Goal: Navigation & Orientation: Find specific page/section

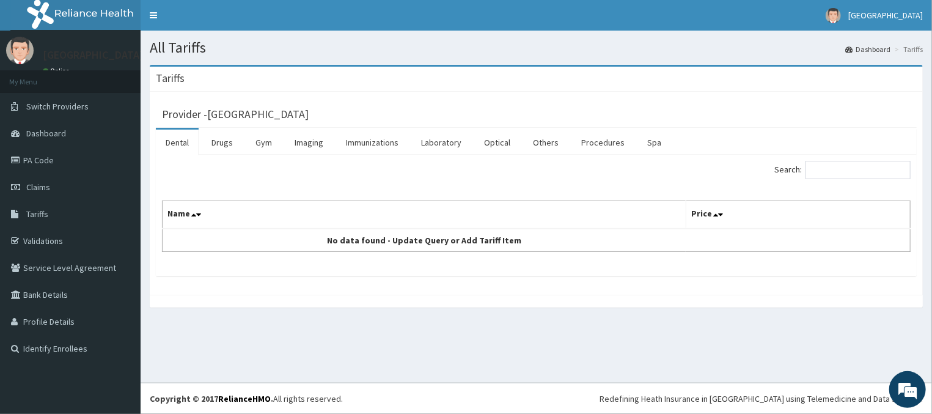
click at [182, 142] on link "Dental" at bounding box center [177, 143] width 43 height 26
click at [181, 142] on link "Dental" at bounding box center [177, 143] width 43 height 26
click at [180, 144] on link "Dental" at bounding box center [177, 143] width 43 height 26
click at [180, 145] on link "Dental" at bounding box center [177, 143] width 43 height 26
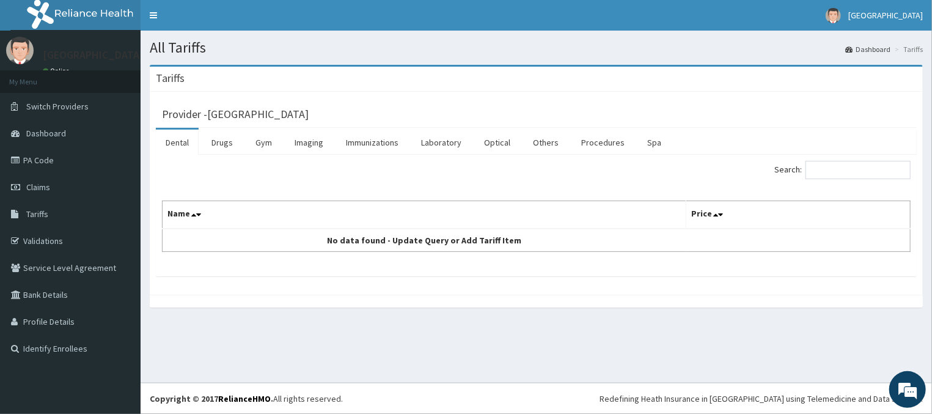
click at [183, 149] on link "Dental" at bounding box center [177, 143] width 43 height 26
click at [223, 144] on link "Drugs" at bounding box center [222, 143] width 41 height 26
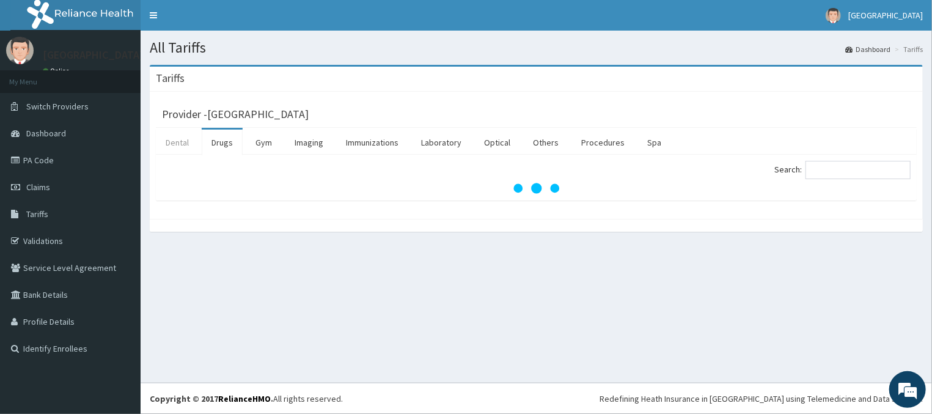
click at [174, 141] on link "Dental" at bounding box center [177, 143] width 43 height 26
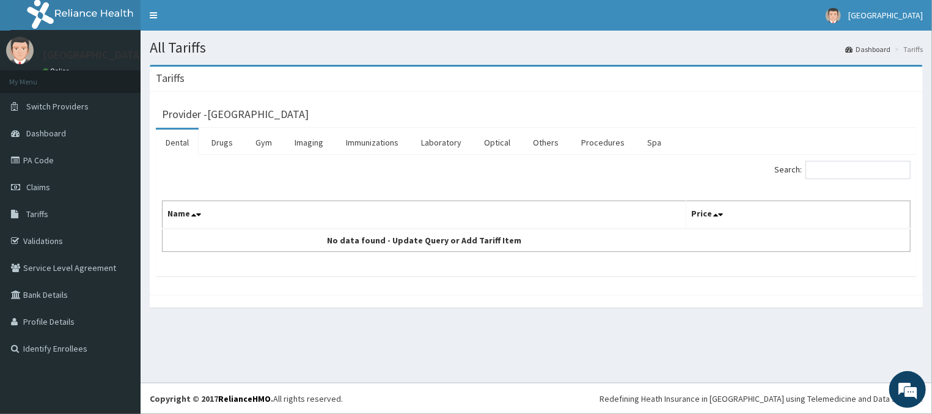
click at [187, 150] on link "Dental" at bounding box center [177, 143] width 43 height 26
click at [185, 150] on link "Dental" at bounding box center [177, 143] width 43 height 26
click at [183, 145] on link "Dental" at bounding box center [177, 143] width 43 height 26
click at [263, 148] on link "Gym" at bounding box center [264, 143] width 36 height 26
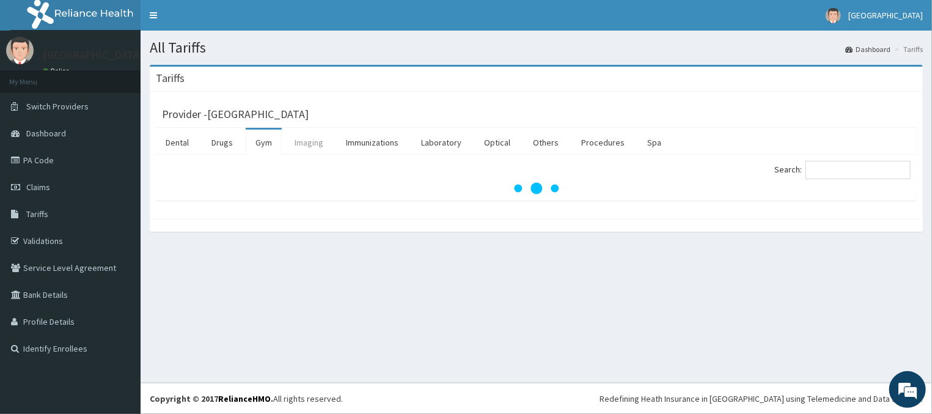
click at [318, 141] on link "Imaging" at bounding box center [309, 143] width 48 height 26
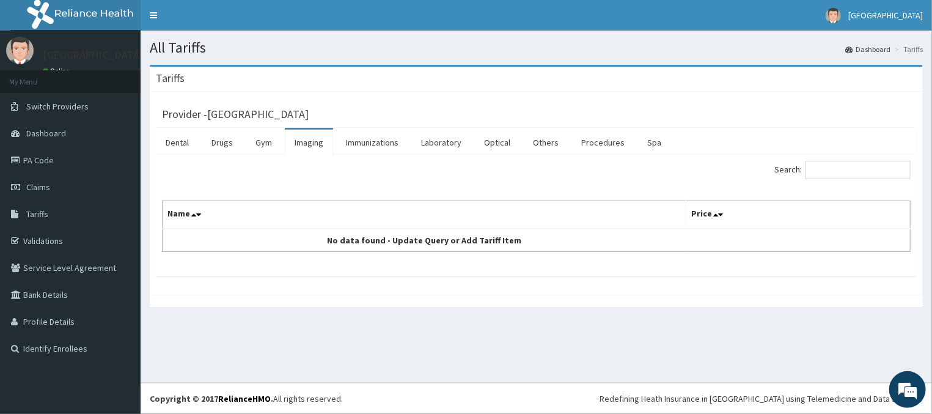
click at [180, 156] on div "Search: Name Price No data found - Update Query or Add Tariff Item" at bounding box center [536, 216] width 761 height 122
click at [179, 149] on link "Dental" at bounding box center [177, 143] width 43 height 26
click at [378, 139] on link "Immunizations" at bounding box center [372, 143] width 72 height 26
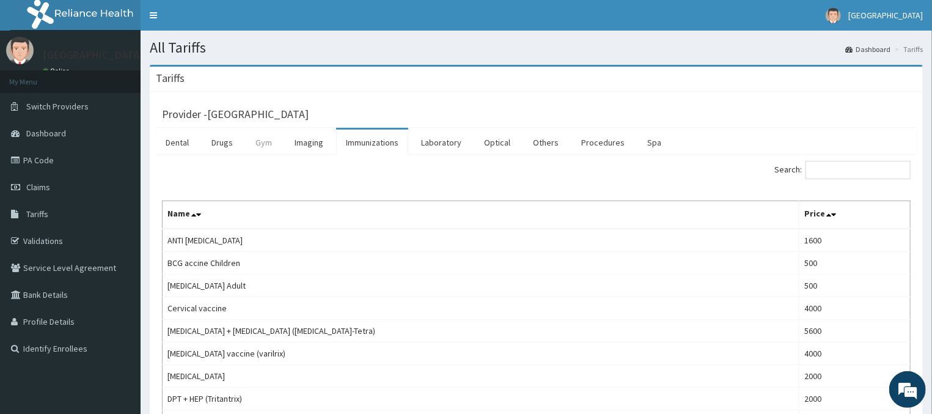
click at [261, 152] on link "Gym" at bounding box center [264, 143] width 36 height 26
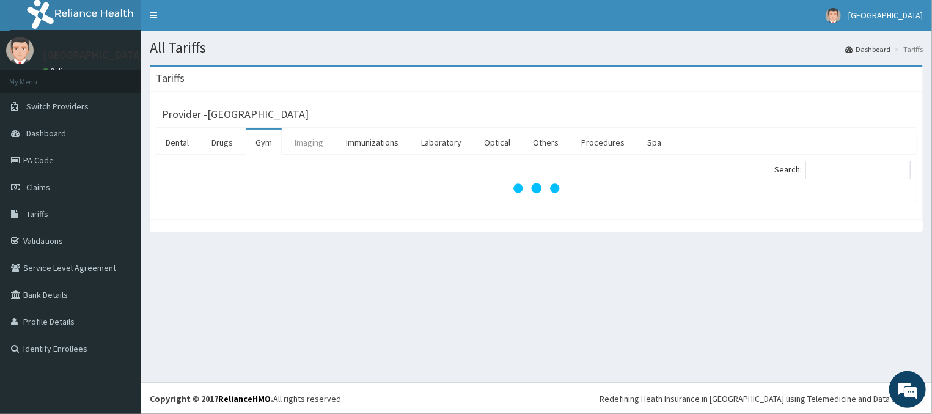
click at [298, 144] on link "Imaging" at bounding box center [309, 143] width 48 height 26
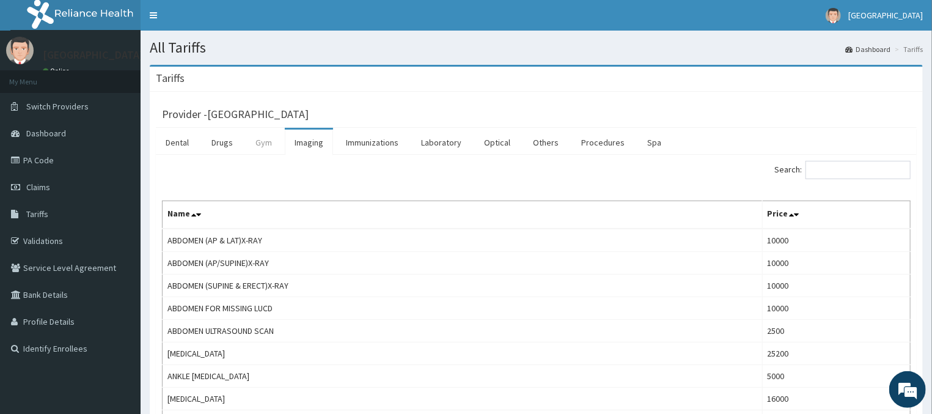
click at [264, 142] on link "Gym" at bounding box center [264, 143] width 36 height 26
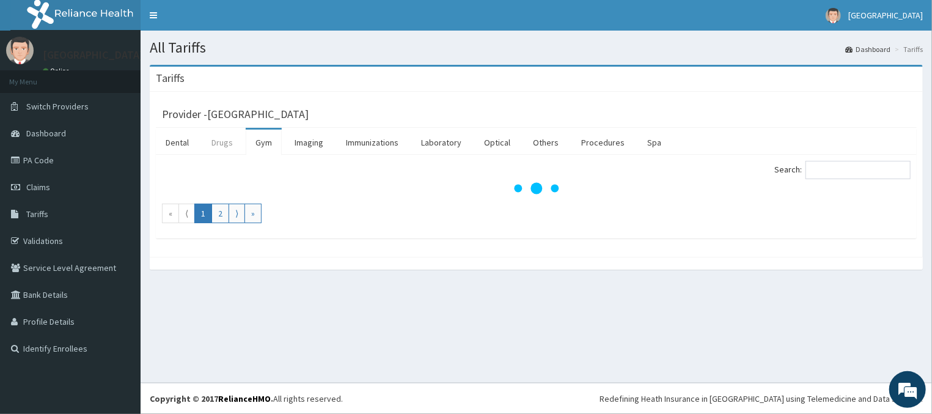
click at [226, 145] on link "Drugs" at bounding box center [222, 143] width 41 height 26
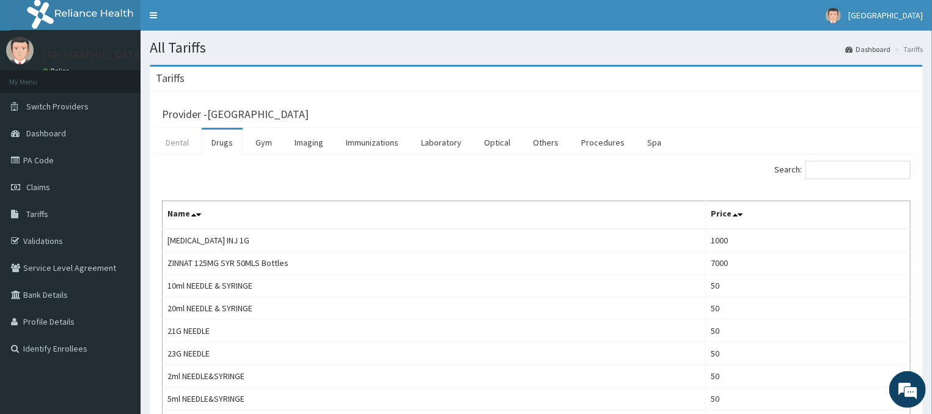
click at [171, 150] on link "Dental" at bounding box center [177, 143] width 43 height 26
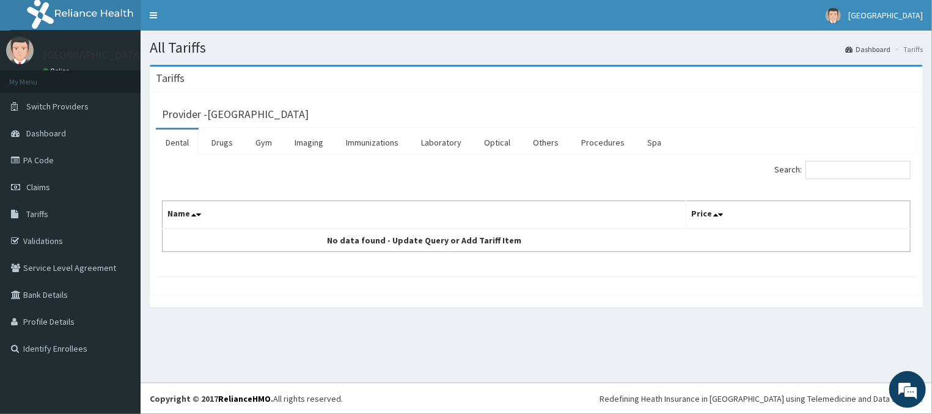
click at [186, 147] on link "Dental" at bounding box center [177, 143] width 43 height 26
click at [185, 147] on link "Dental" at bounding box center [177, 143] width 43 height 26
click at [369, 142] on link "Immunizations" at bounding box center [372, 143] width 72 height 26
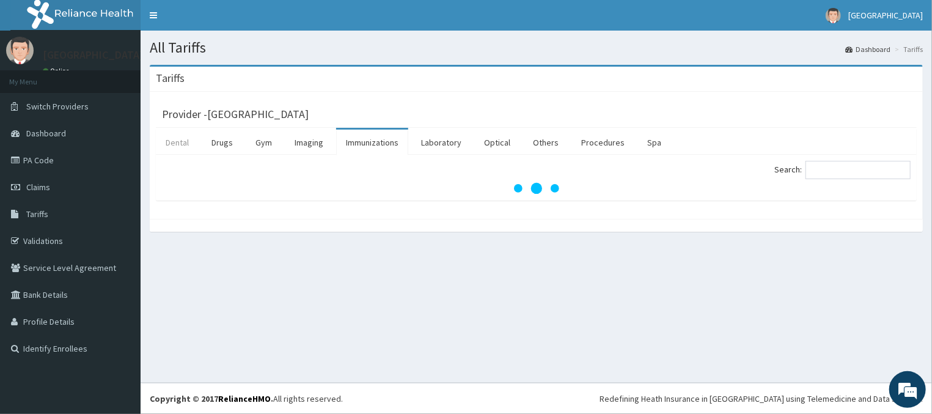
click at [169, 149] on link "Dental" at bounding box center [177, 143] width 43 height 26
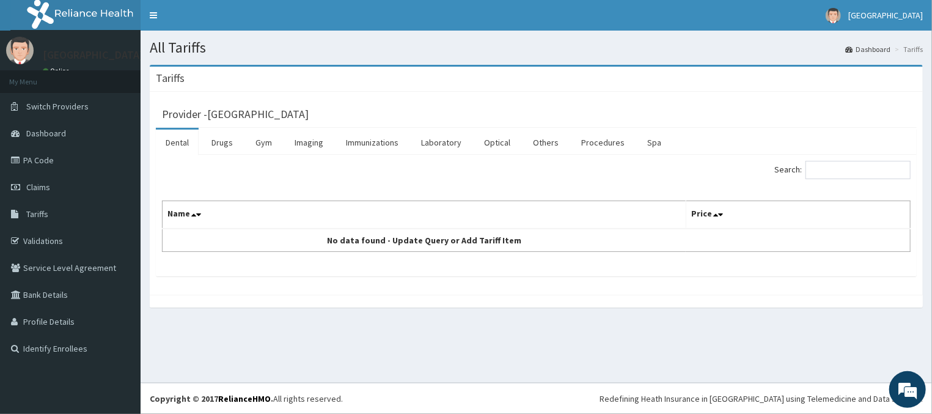
click at [171, 141] on link "Dental" at bounding box center [177, 143] width 43 height 26
click at [218, 144] on link "Drugs" at bounding box center [222, 143] width 41 height 26
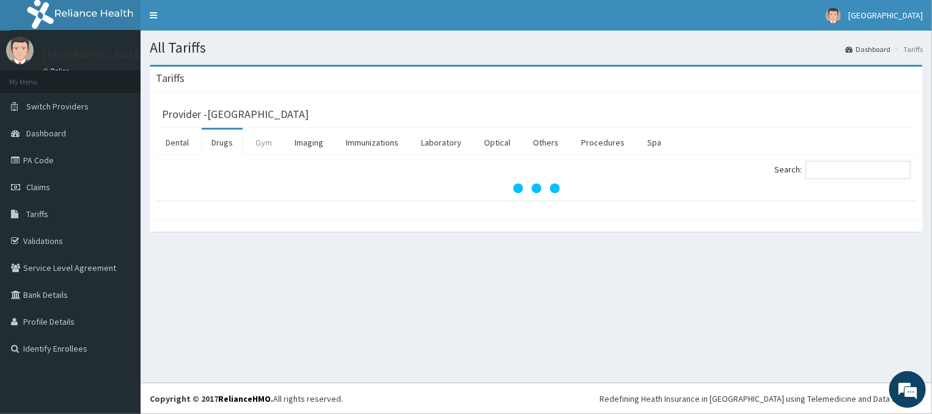
click at [260, 148] on link "Gym" at bounding box center [264, 143] width 36 height 26
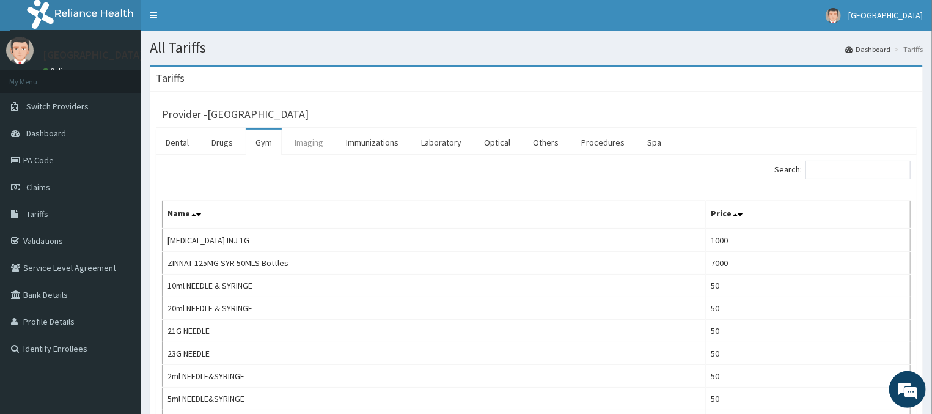
click at [310, 146] on link "Imaging" at bounding box center [309, 143] width 48 height 26
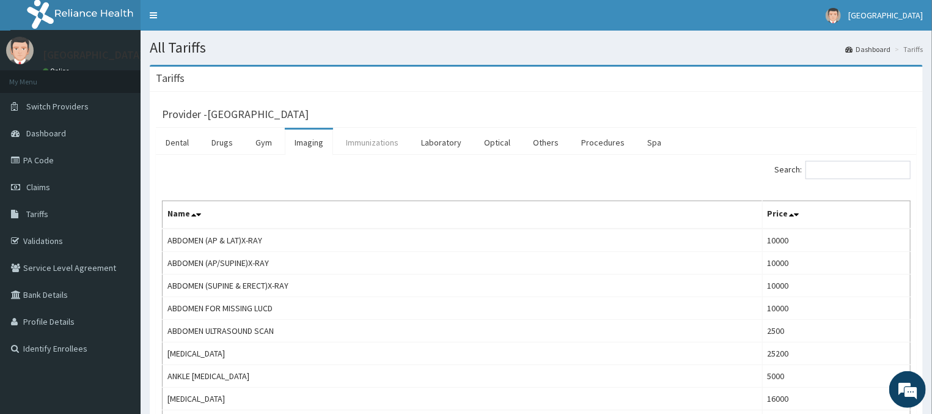
click at [370, 137] on link "Immunizations" at bounding box center [372, 143] width 72 height 26
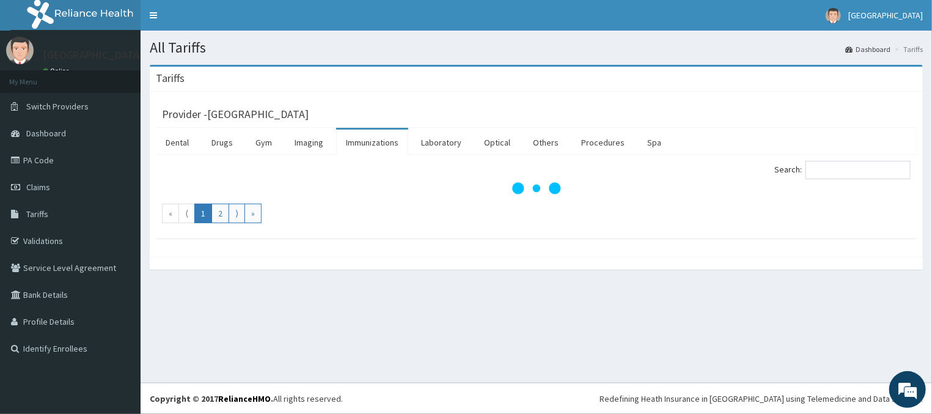
click at [370, 137] on link "Immunizations" at bounding box center [372, 143] width 72 height 26
click at [444, 135] on link "Laboratory" at bounding box center [441, 143] width 60 height 26
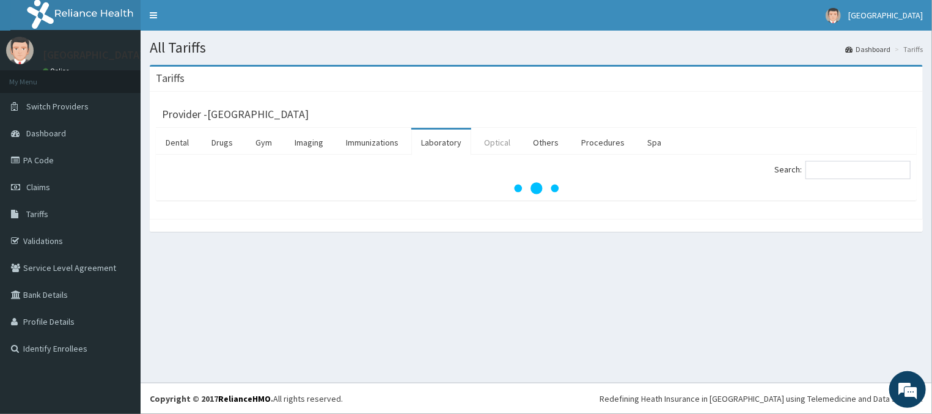
click at [497, 142] on link "Optical" at bounding box center [497, 143] width 46 height 26
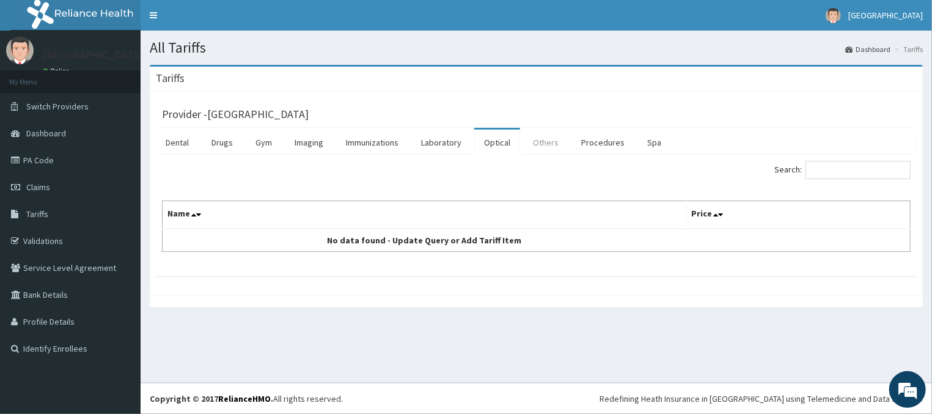
click at [556, 142] on link "Others" at bounding box center [545, 143] width 45 height 26
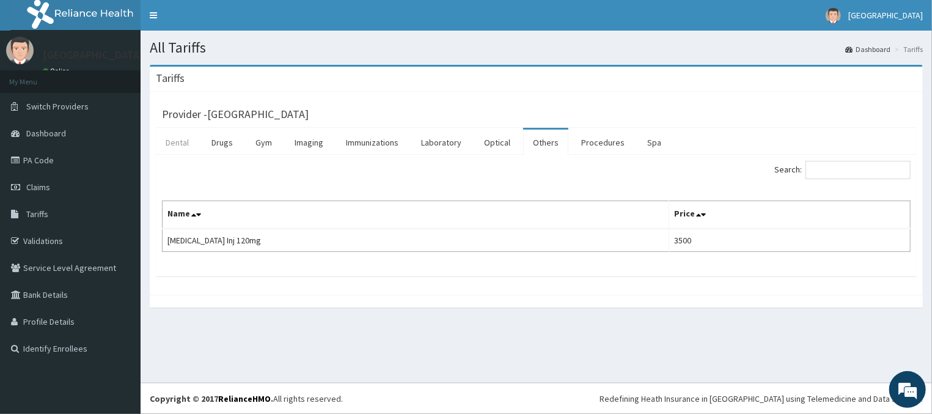
click at [185, 147] on link "Dental" at bounding box center [177, 143] width 43 height 26
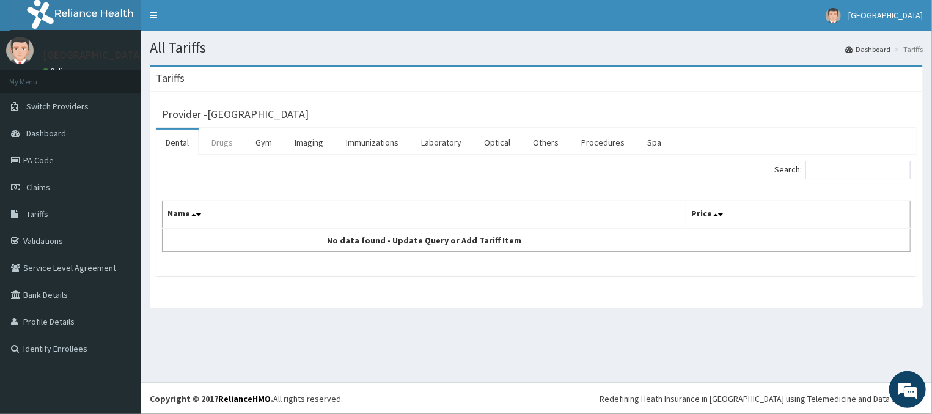
click at [218, 145] on link "Drugs" at bounding box center [222, 143] width 41 height 26
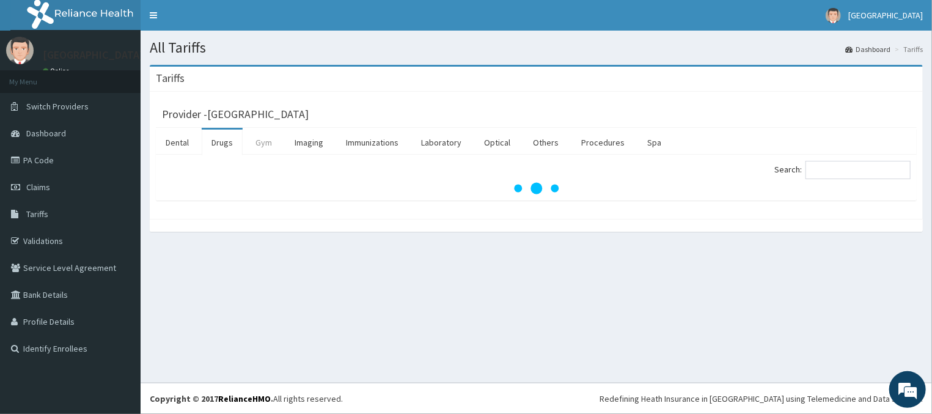
click at [263, 141] on link "Gym" at bounding box center [264, 143] width 36 height 26
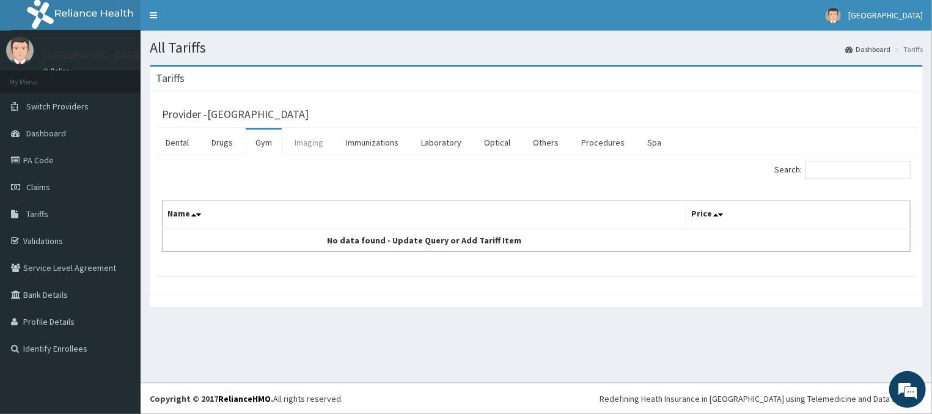
click at [293, 142] on link "Imaging" at bounding box center [309, 143] width 48 height 26
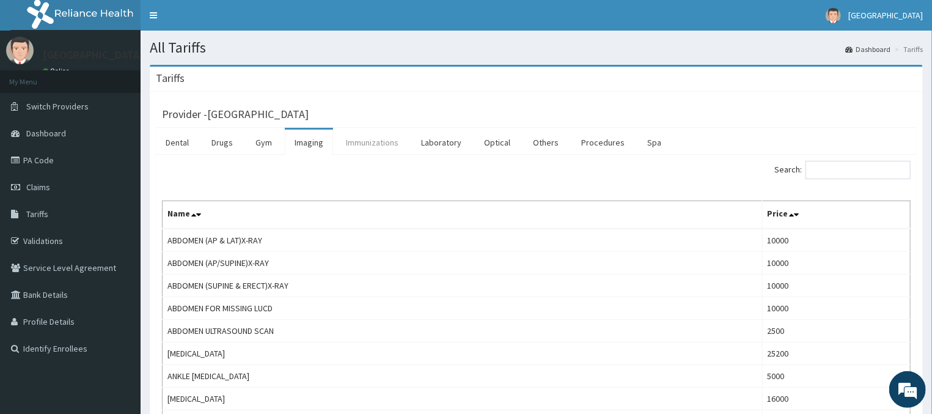
click at [364, 145] on link "Immunizations" at bounding box center [372, 143] width 72 height 26
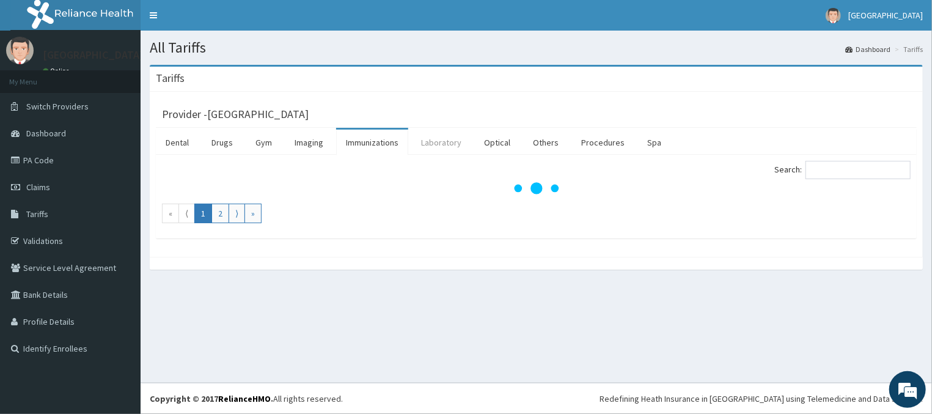
click at [446, 140] on link "Laboratory" at bounding box center [441, 143] width 60 height 26
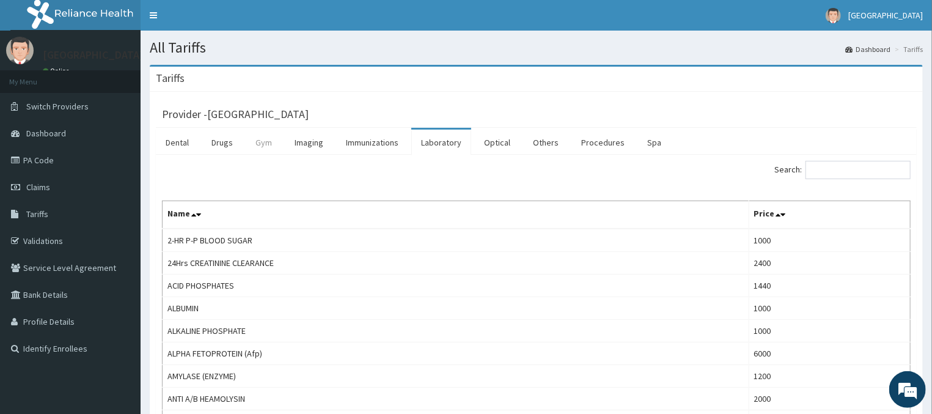
click at [261, 142] on link "Gym" at bounding box center [264, 143] width 36 height 26
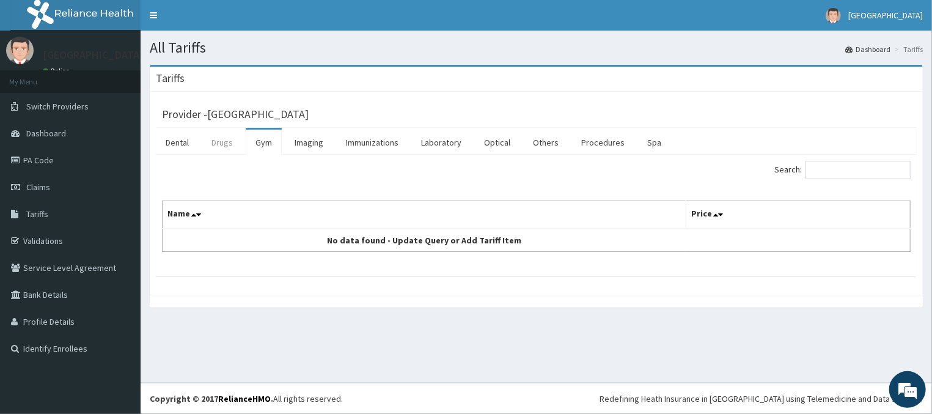
click at [227, 151] on link "Drugs" at bounding box center [222, 143] width 41 height 26
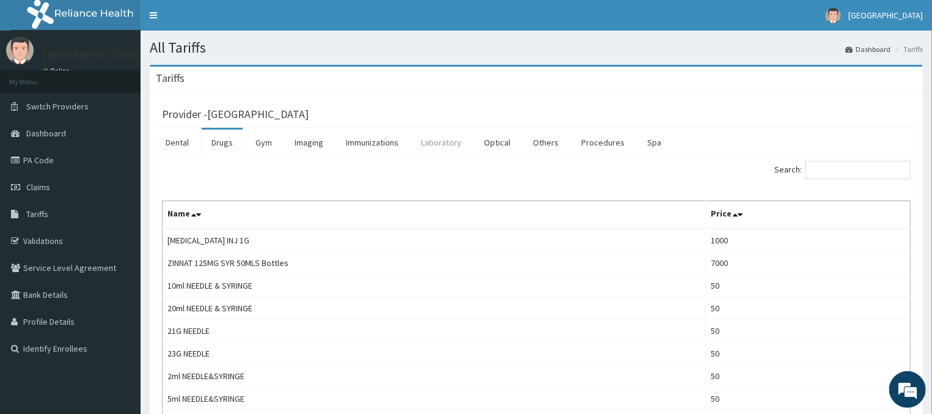
click at [431, 139] on link "Laboratory" at bounding box center [441, 143] width 60 height 26
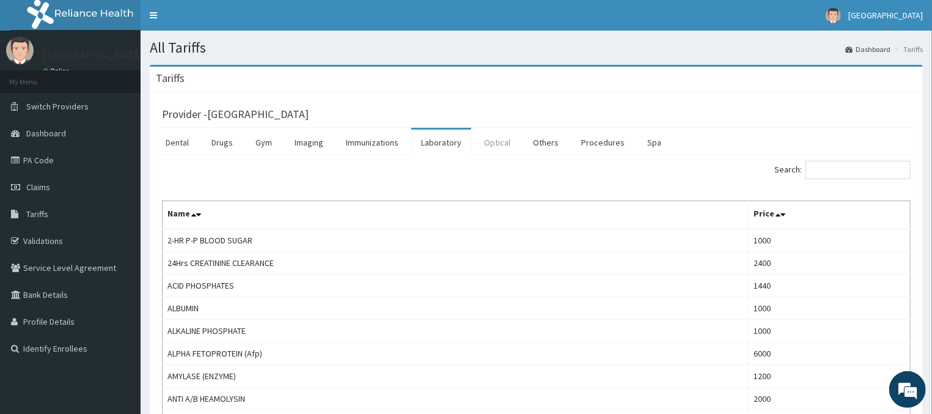
click at [493, 149] on link "Optical" at bounding box center [497, 143] width 46 height 26
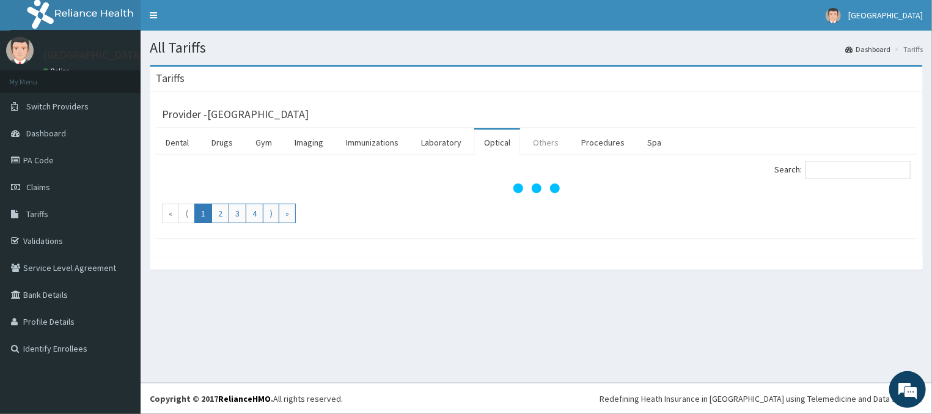
click at [528, 139] on link "Others" at bounding box center [545, 143] width 45 height 26
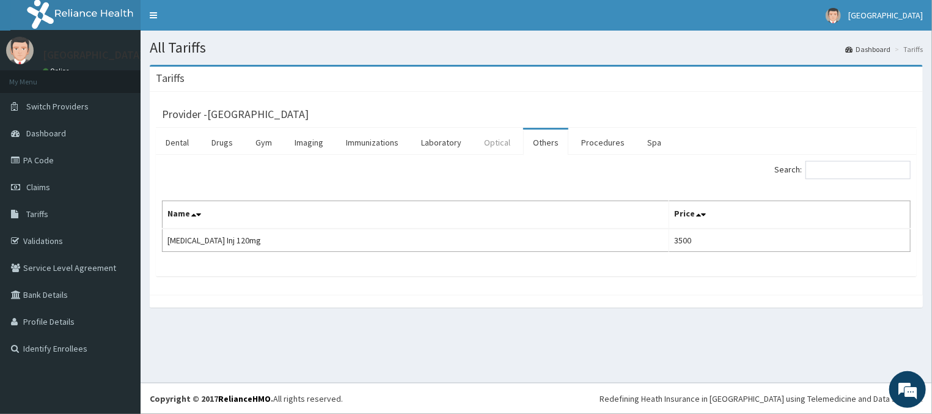
click at [486, 145] on link "Optical" at bounding box center [497, 143] width 46 height 26
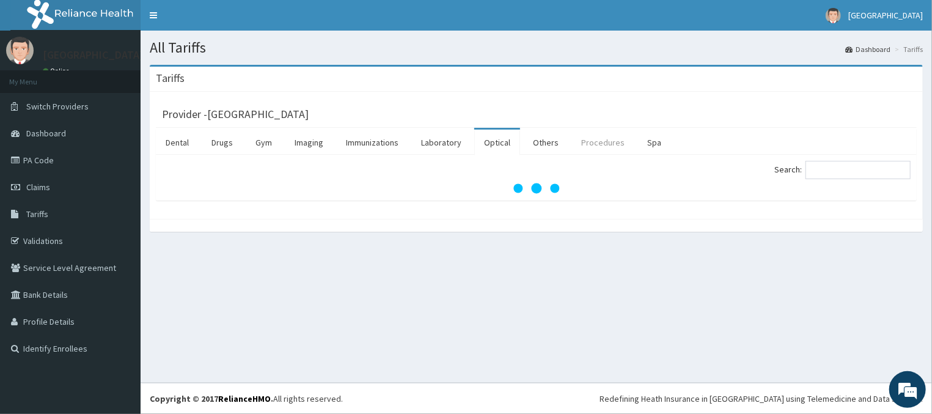
click at [587, 139] on link "Procedures" at bounding box center [602, 143] width 63 height 26
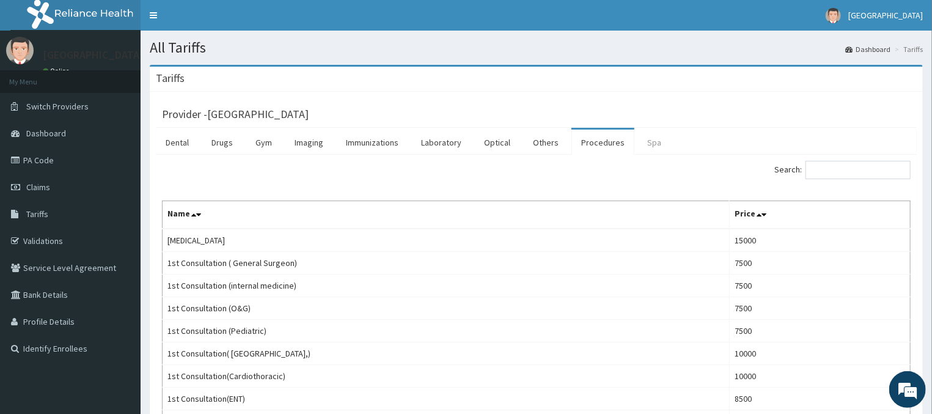
click at [649, 153] on link "Spa" at bounding box center [654, 143] width 34 height 26
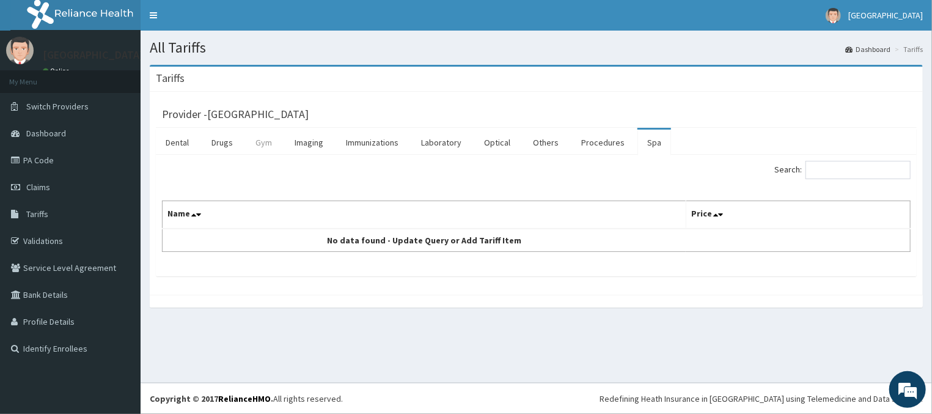
click at [279, 145] on link "Gym" at bounding box center [264, 143] width 36 height 26
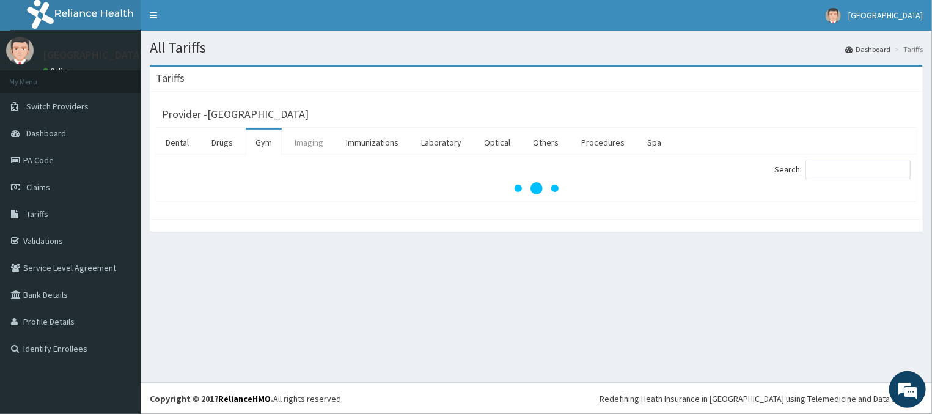
click at [317, 140] on link "Imaging" at bounding box center [309, 143] width 48 height 26
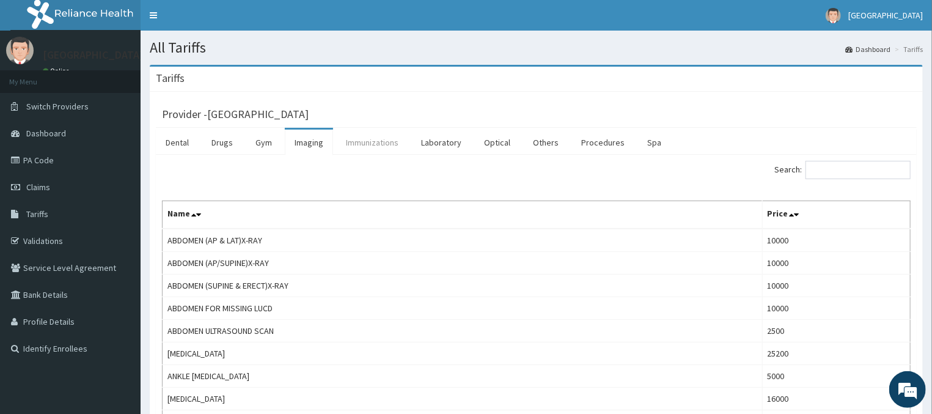
click at [384, 142] on link "Immunizations" at bounding box center [372, 143] width 72 height 26
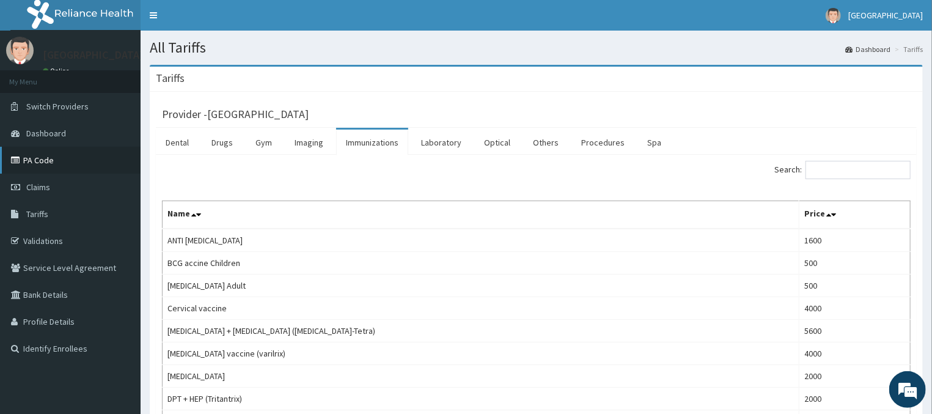
click at [53, 162] on link "PA Code" at bounding box center [70, 160] width 141 height 27
